Goal: Task Accomplishment & Management: Manage account settings

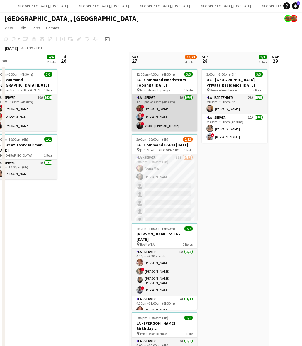
click at [160, 118] on app-card-role "LA - Server 1A [DATE] 12:00pm-4:30pm (4h30m) ! [PERSON_NAME] ! [PERSON_NAME] ! …" at bounding box center [165, 112] width 66 height 37
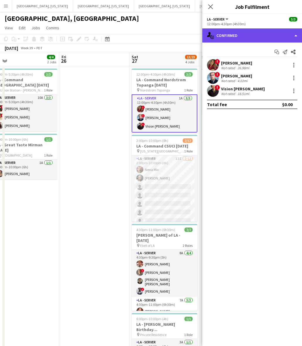
click at [266, 35] on div "single-neutral-actions-check-2 Confirmed" at bounding box center [252, 35] width 100 height 14
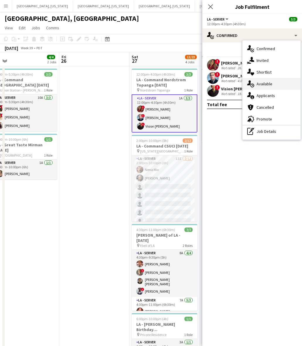
click at [273, 81] on div "single-neutral-actions-upload Available" at bounding box center [271, 84] width 58 height 12
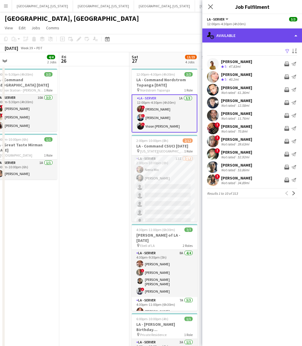
click at [265, 31] on div "single-neutral-actions-upload Available" at bounding box center [252, 35] width 100 height 14
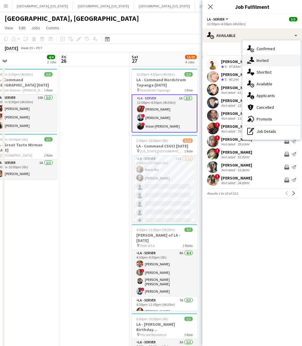
click at [267, 61] on span "Invited" at bounding box center [262, 60] width 12 height 5
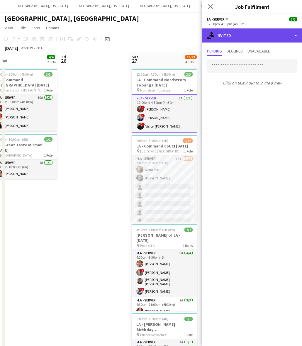
click at [231, 29] on div "single-neutral-actions-share-1 Invited" at bounding box center [252, 35] width 100 height 14
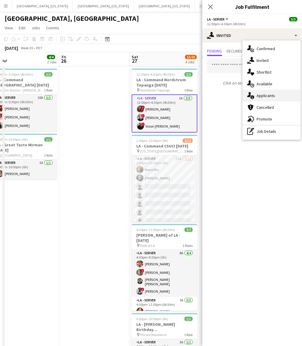
click at [258, 96] on span "Applicants" at bounding box center [265, 95] width 18 height 5
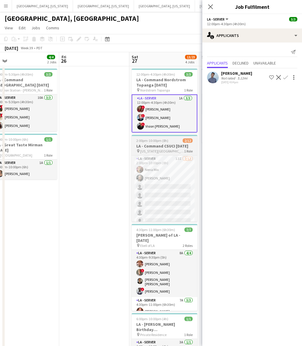
click at [163, 144] on h3 "LA - Command CSUCI [DATE]" at bounding box center [165, 145] width 66 height 5
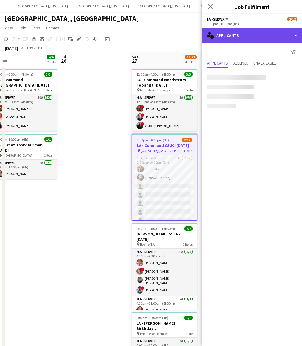
click at [243, 34] on div "single-neutral-actions-information Applicants" at bounding box center [252, 35] width 100 height 14
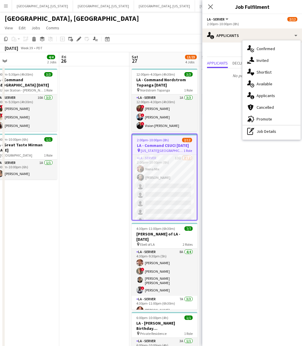
click at [257, 58] on span "Invited" at bounding box center [262, 60] width 12 height 5
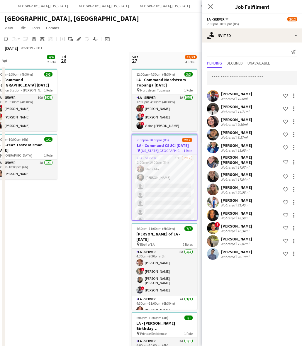
click at [127, 103] on app-date-cell at bounding box center [94, 218] width 70 height 304
